Goal: Transaction & Acquisition: Register for event/course

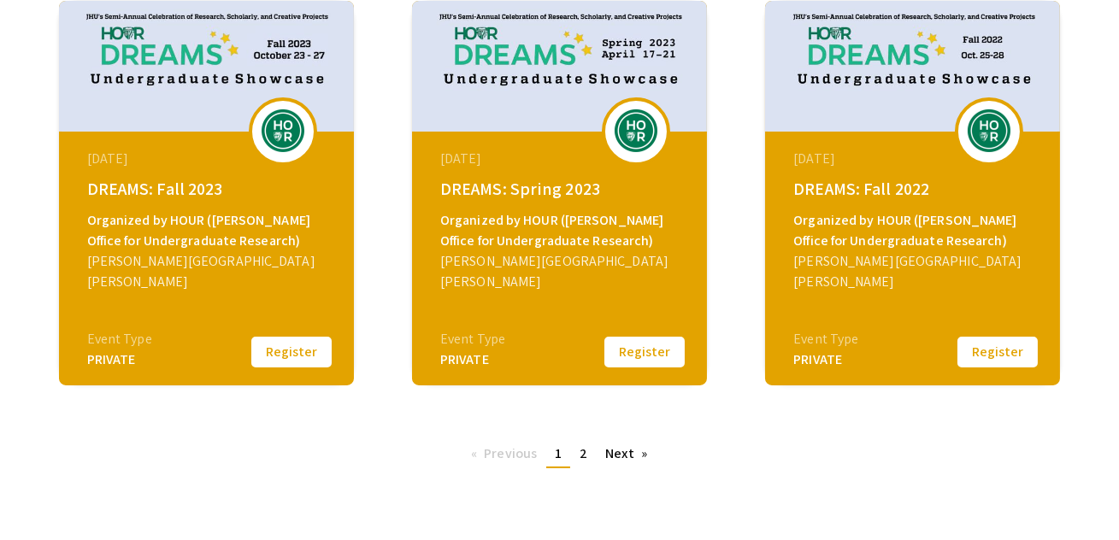
scroll to position [782, 0]
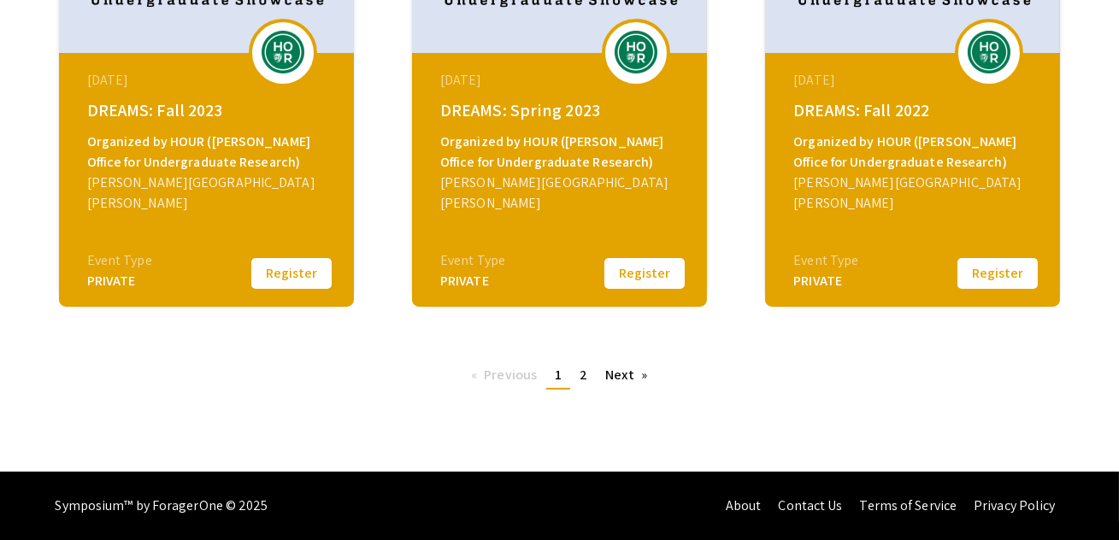
click at [628, 386] on link "Next page" at bounding box center [626, 376] width 59 height 26
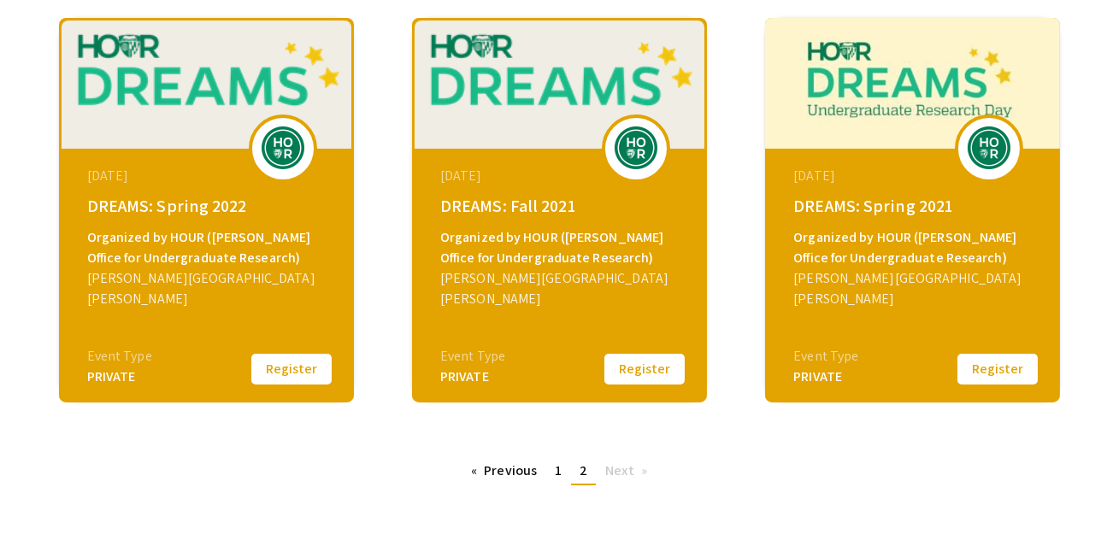
scroll to position [277, 0]
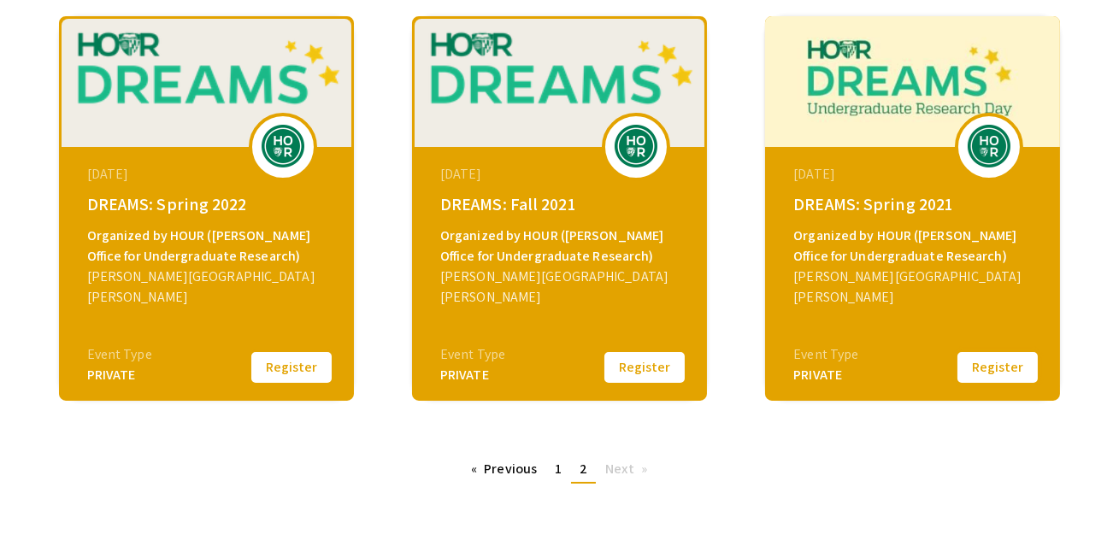
click at [988, 366] on button "Register" at bounding box center [998, 368] width 86 height 36
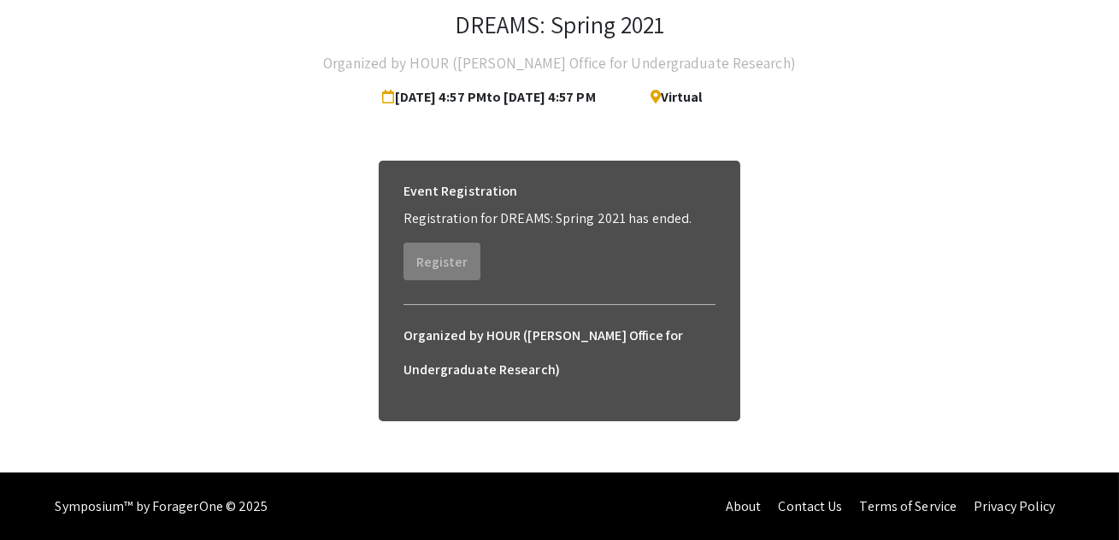
scroll to position [50, 0]
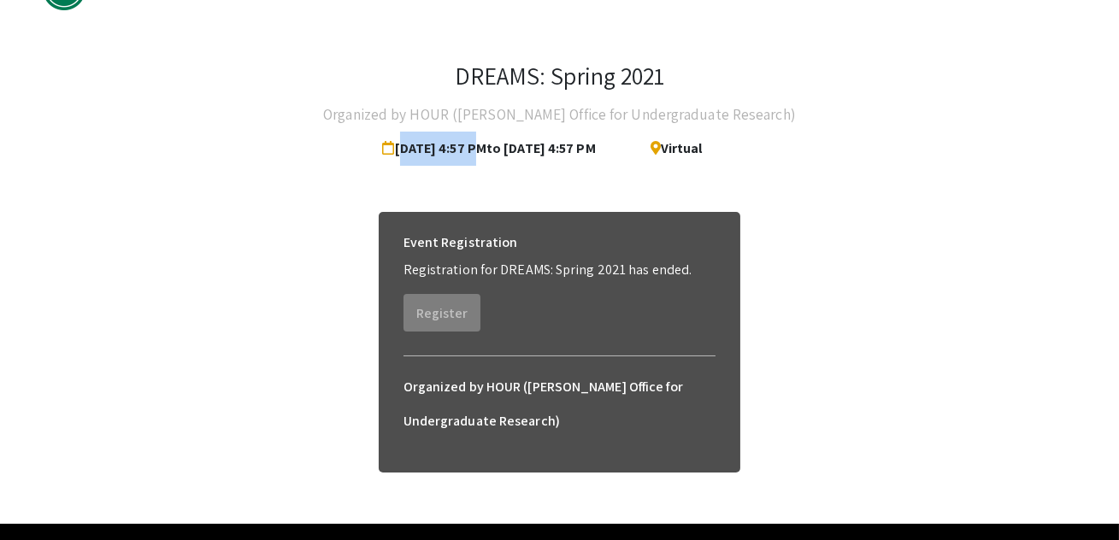
drag, startPoint x: 366, startPoint y: 149, endPoint x: 435, endPoint y: 148, distance: 69.3
click at [435, 148] on span "[DATE] 4:57 PM to [DATE] 4:57 PM" at bounding box center [492, 149] width 220 height 34
copy span "[DATE]"
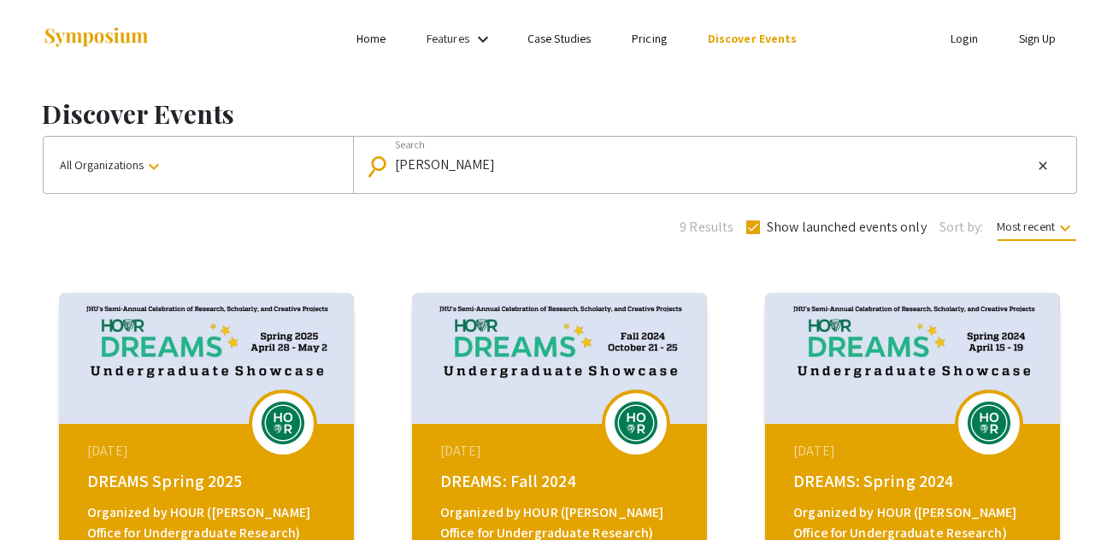
click at [493, 156] on div "[PERSON_NAME] Search" at bounding box center [714, 164] width 638 height 27
click at [457, 173] on div "[PERSON_NAME] Search" at bounding box center [714, 164] width 638 height 27
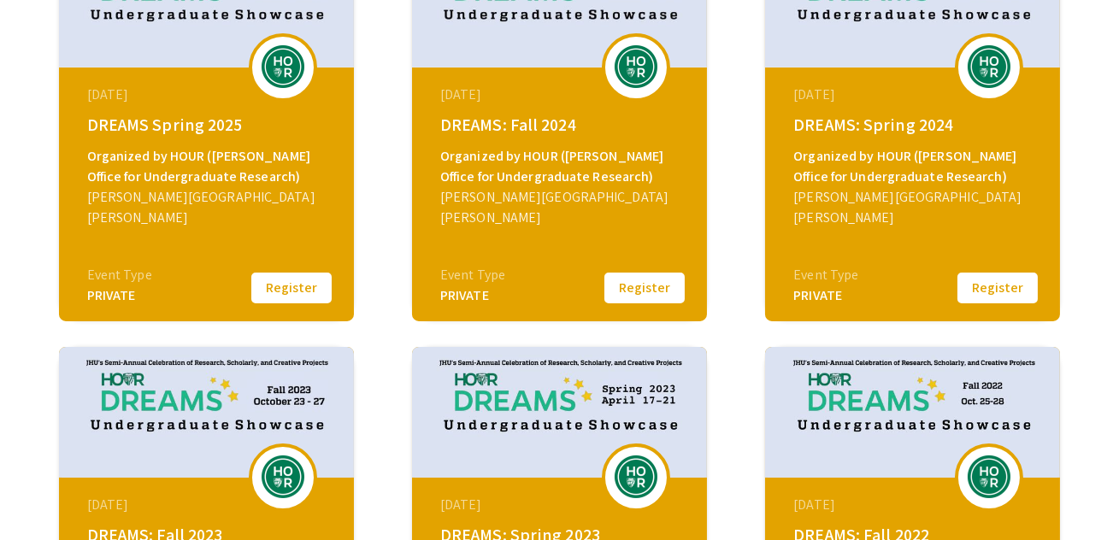
click at [998, 48] on img at bounding box center [989, 66] width 51 height 43
click at [796, 223] on div "[DATE] DREAMS: Spring 2024 Organized by HOUR ([PERSON_NAME] Office for Undergra…" at bounding box center [915, 175] width 294 height 214
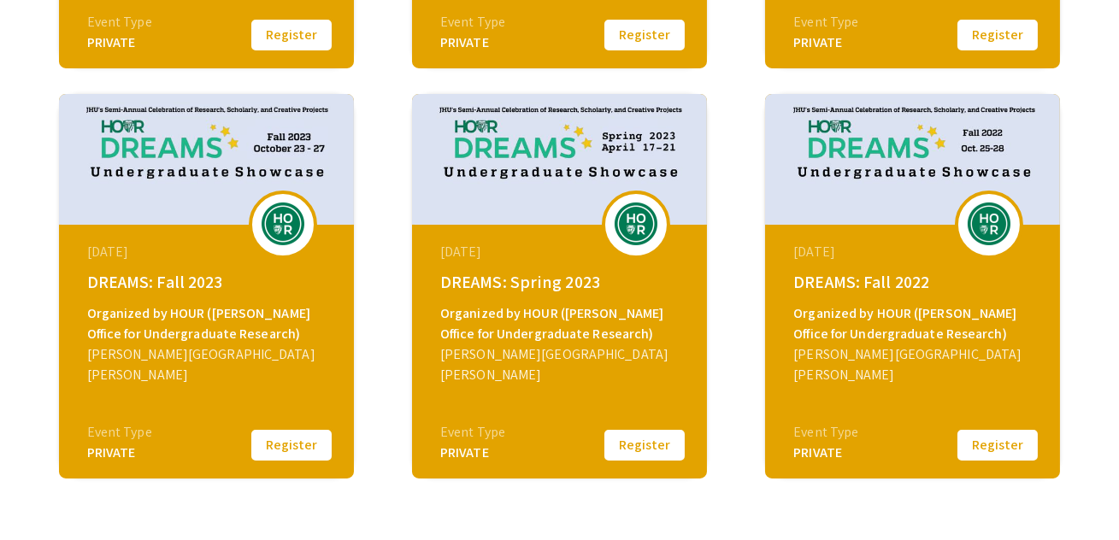
scroll to position [782, 0]
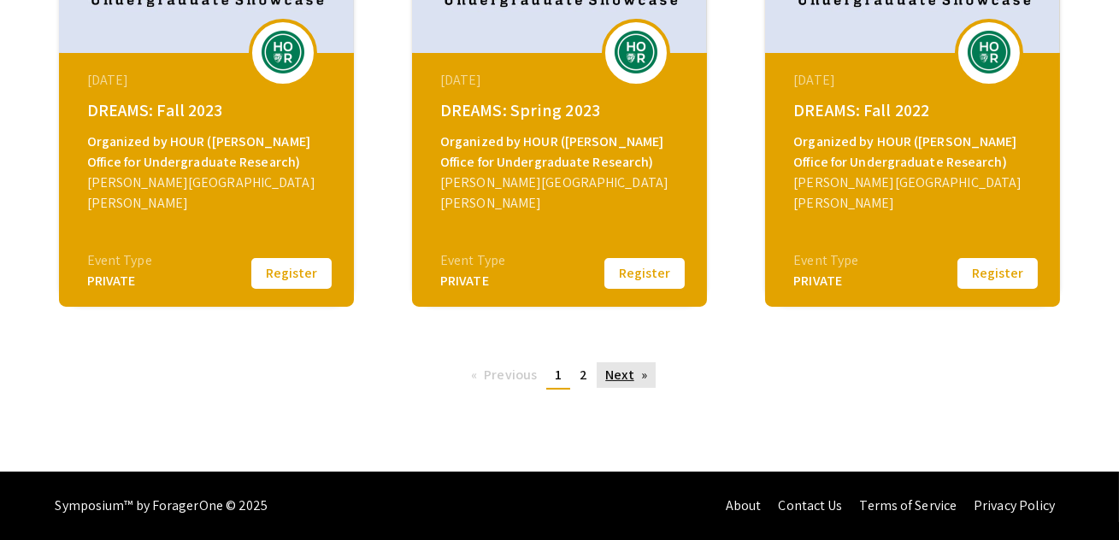
click at [626, 370] on link "Next page" at bounding box center [626, 376] width 59 height 26
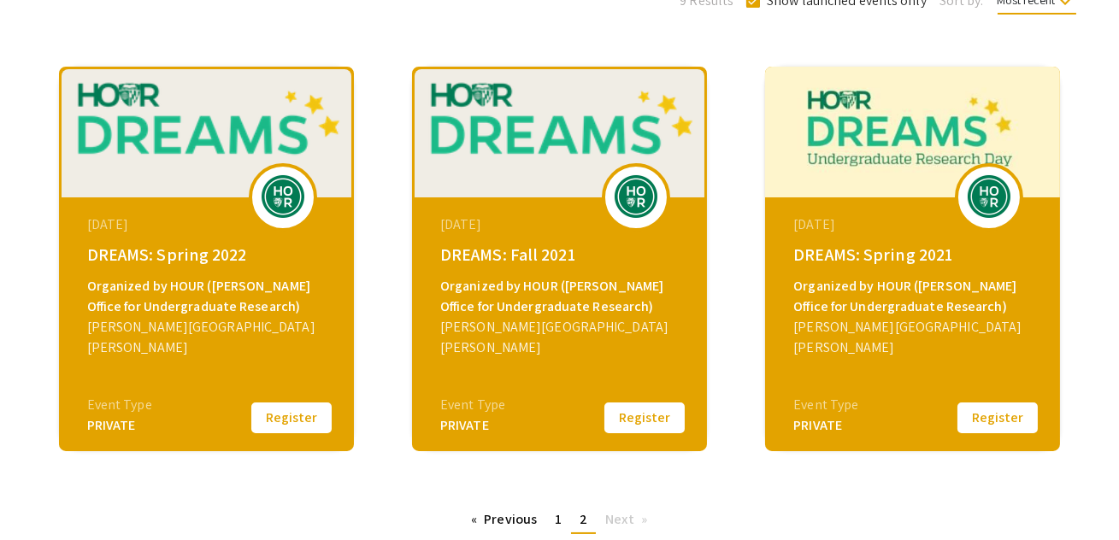
scroll to position [226, 0]
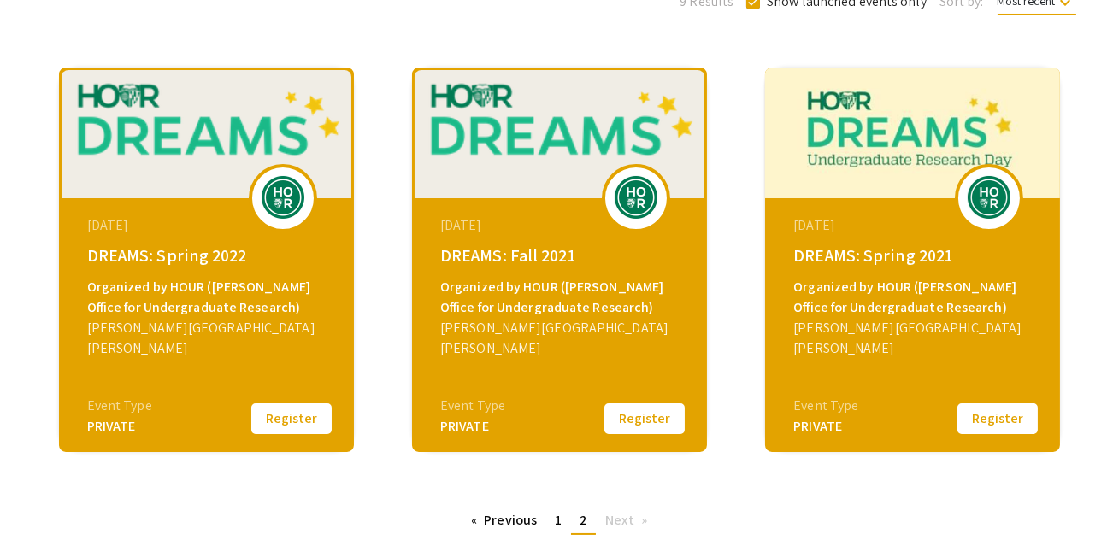
click at [948, 245] on div "DREAMS: Spring 2021" at bounding box center [914, 256] width 243 height 26
click at [881, 333] on div "[PERSON_NAME][GEOGRAPHIC_DATA][PERSON_NAME]" at bounding box center [914, 338] width 243 height 41
click at [983, 444] on div "[DATE] DREAMS: Spring 2021 Organized by HOUR ([PERSON_NAME] Office for Undergra…" at bounding box center [912, 260] width 295 height 385
click at [983, 418] on button "Register" at bounding box center [998, 419] width 86 height 36
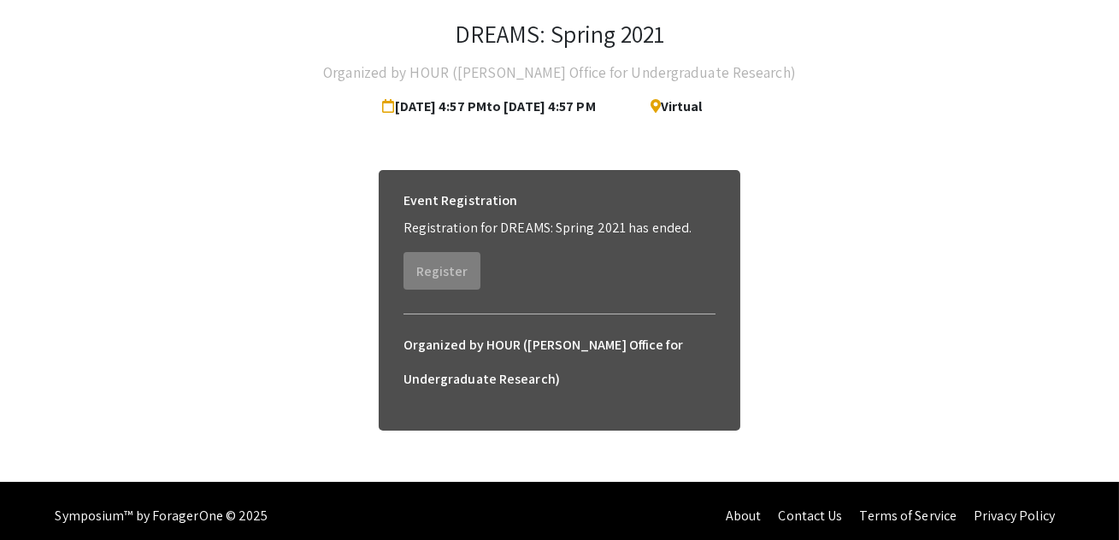
scroll to position [101, 0]
